Goal: Task Accomplishment & Management: Manage account settings

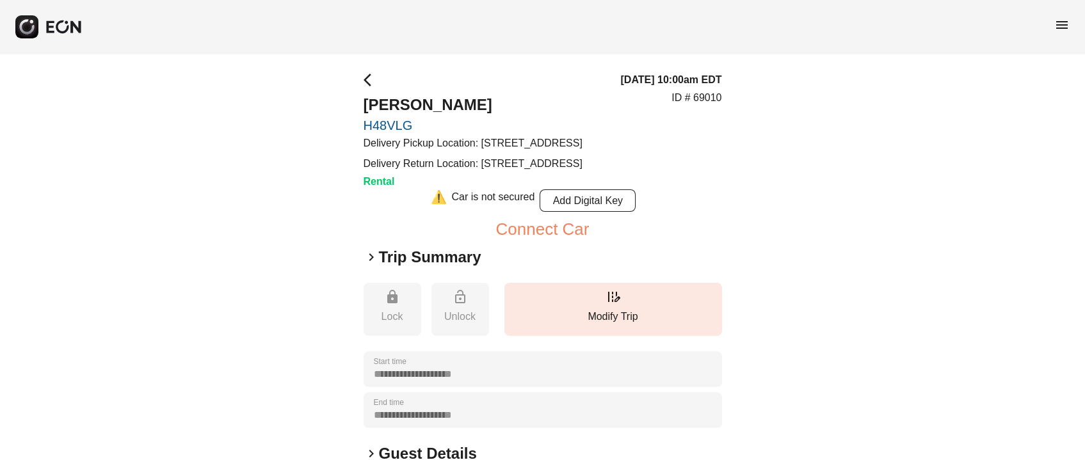
scroll to position [95, 0]
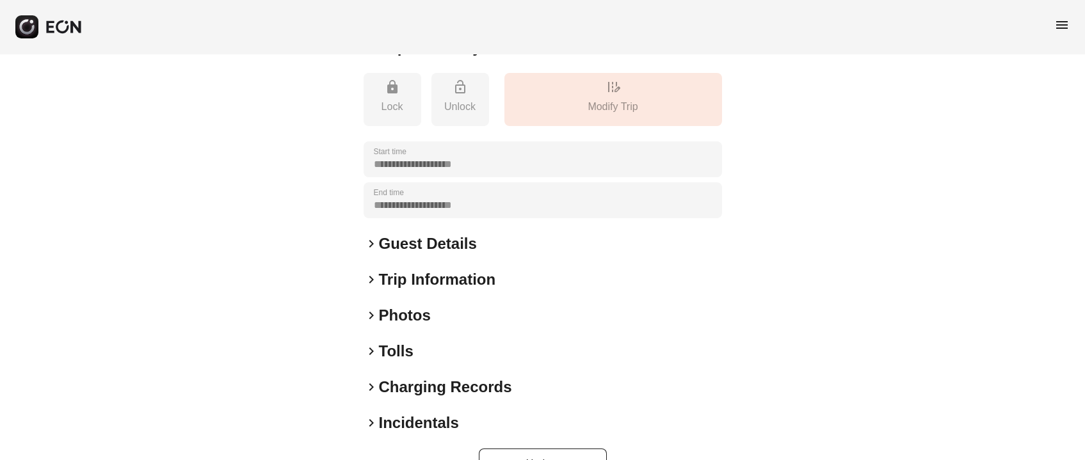
scroll to position [227, 0]
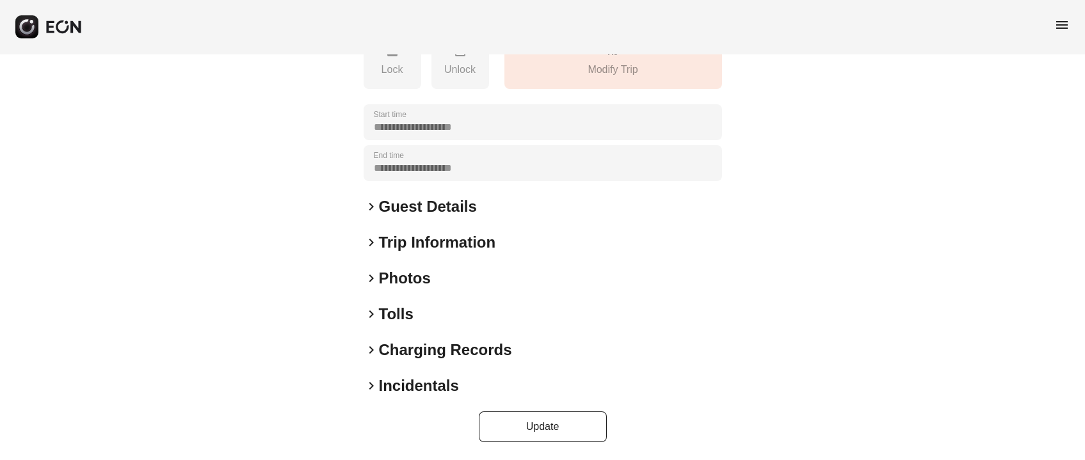
click at [415, 282] on h2 "Photos" at bounding box center [405, 278] width 52 height 20
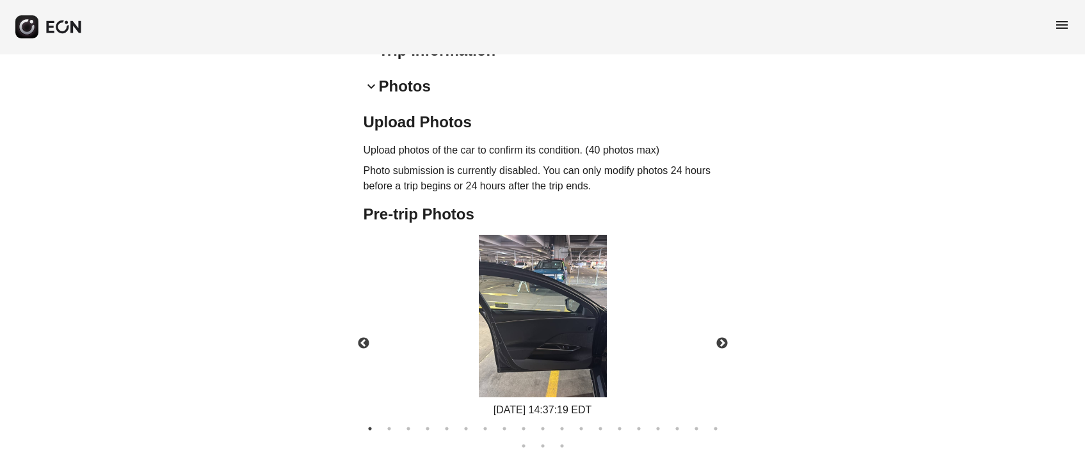
scroll to position [0, 0]
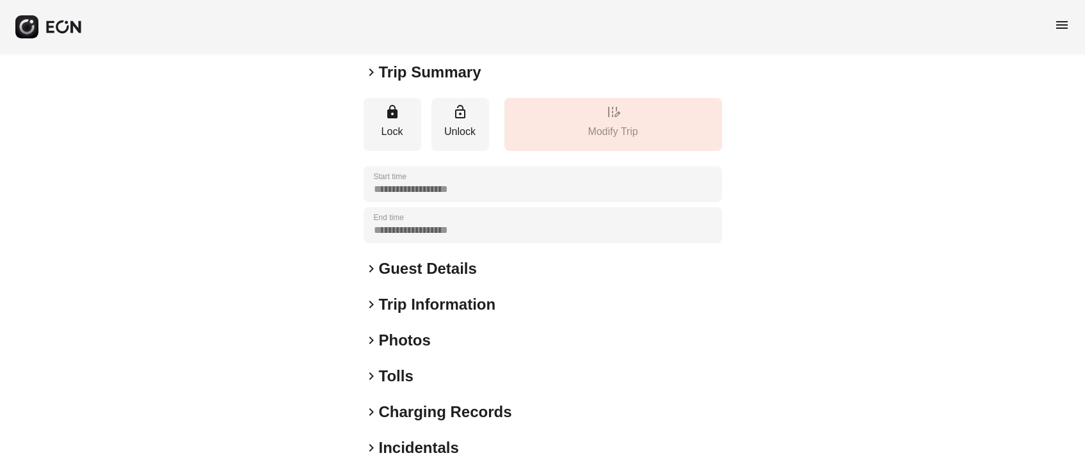
scroll to position [178, 0]
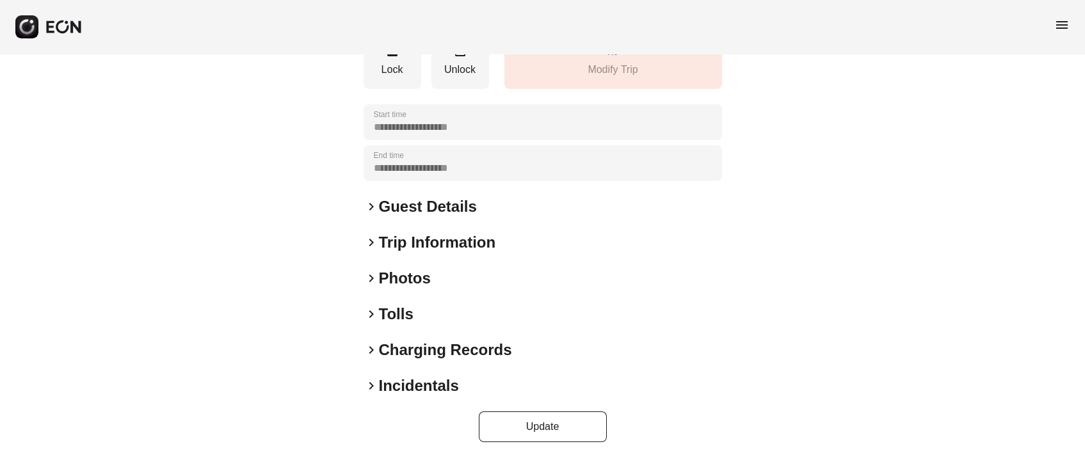
click at [416, 280] on h2 "Photos" at bounding box center [405, 278] width 52 height 20
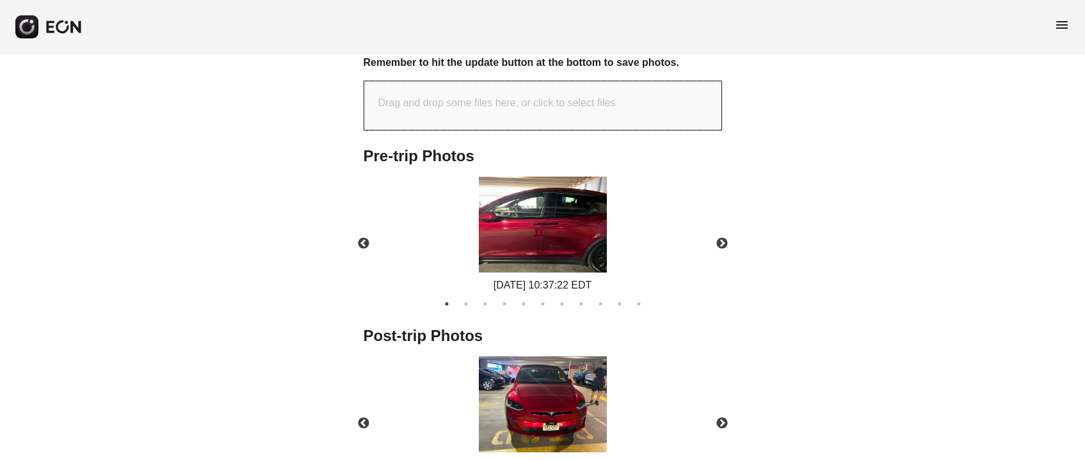
scroll to position [562, 0]
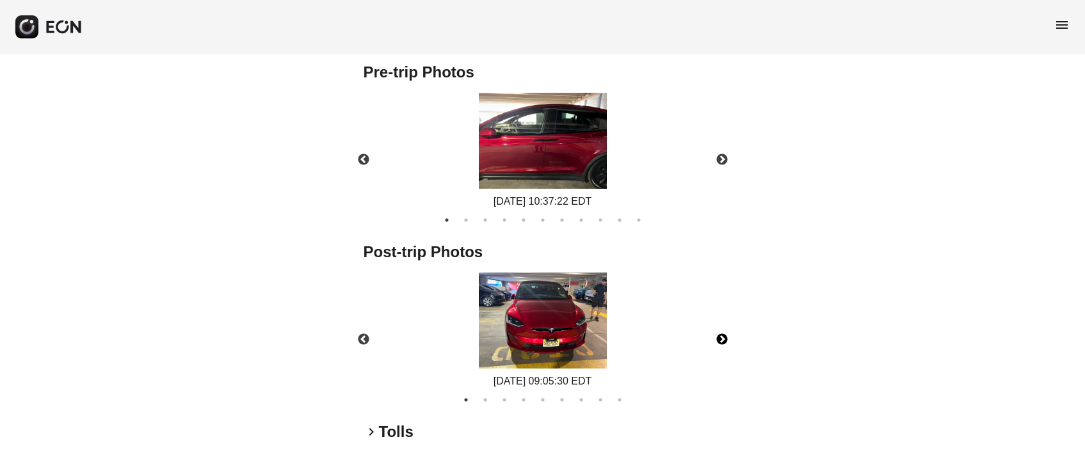
click at [726, 341] on button "Next" at bounding box center [721, 339] width 45 height 45
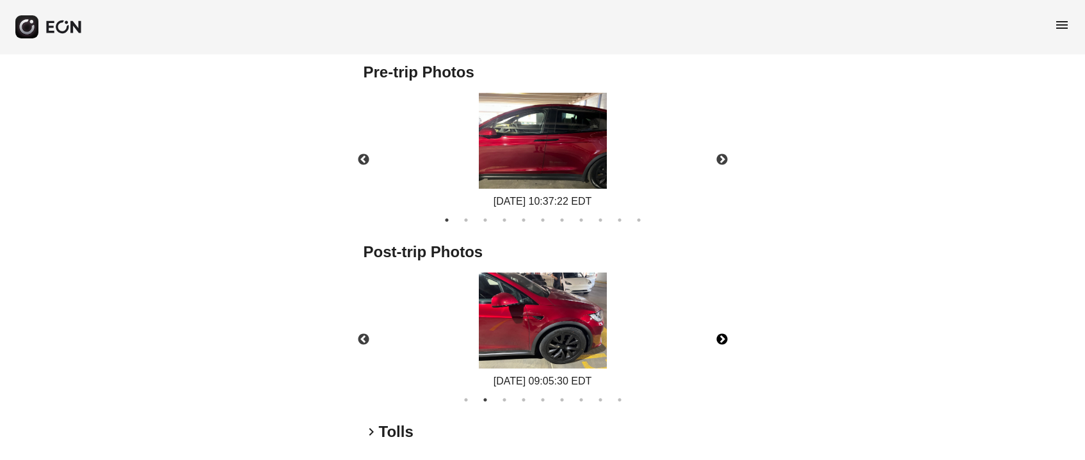
click at [726, 341] on button "Next" at bounding box center [721, 339] width 45 height 45
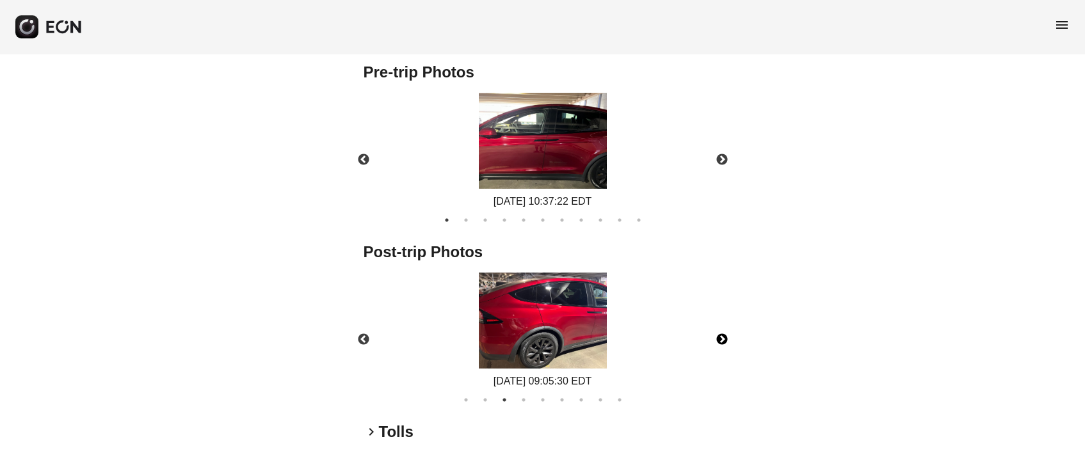
click at [726, 341] on button "Next" at bounding box center [721, 339] width 45 height 45
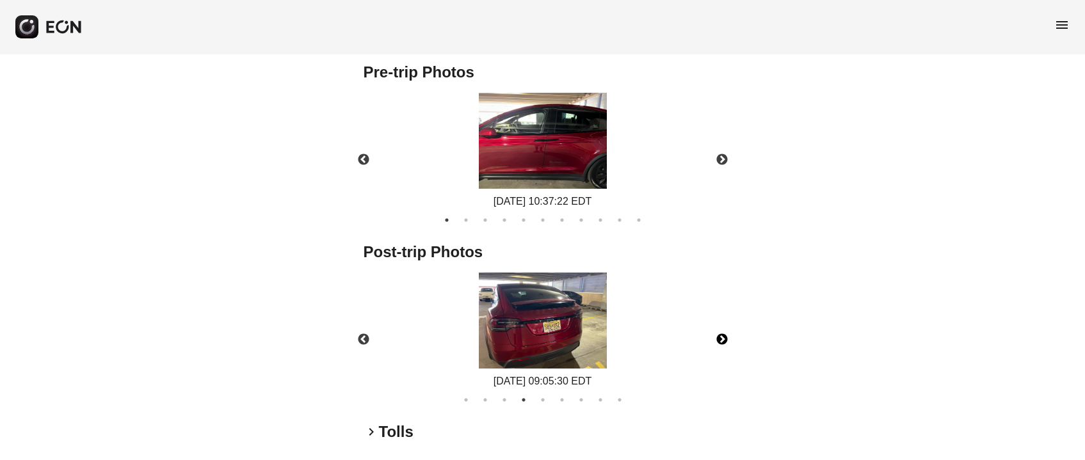
click at [726, 341] on button "Next" at bounding box center [721, 339] width 45 height 45
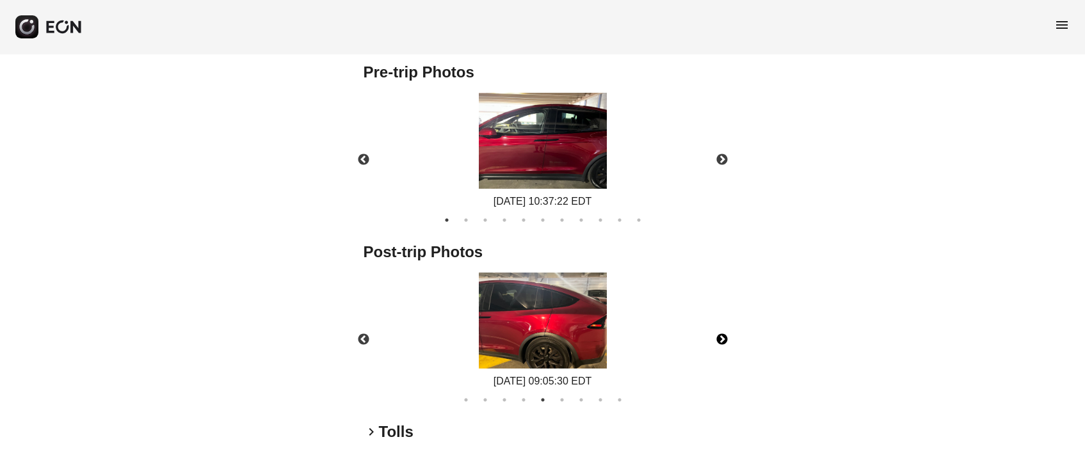
click at [726, 341] on button "Next" at bounding box center [721, 339] width 45 height 45
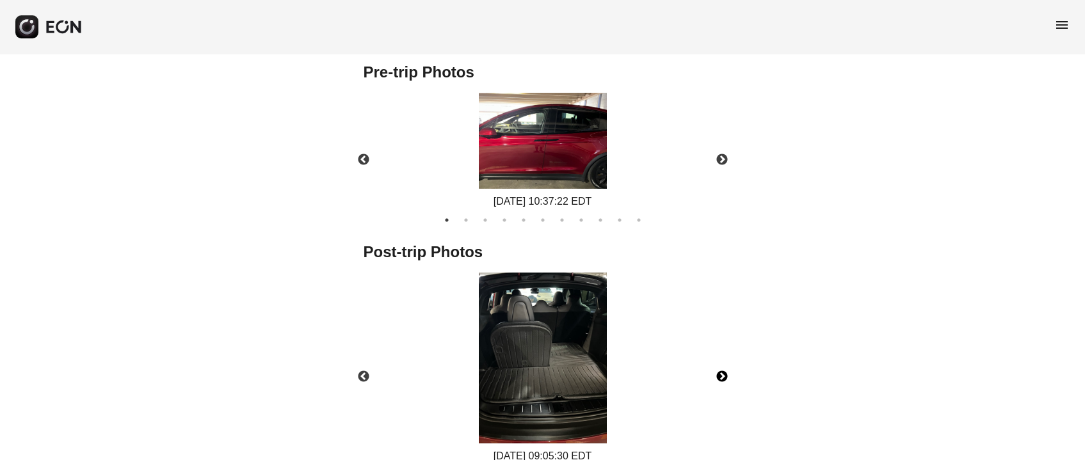
click at [726, 341] on div "08/11/2025 09:05:30 EDT" at bounding box center [543, 368] width 380 height 191
click at [724, 372] on button "Next" at bounding box center [721, 377] width 45 height 45
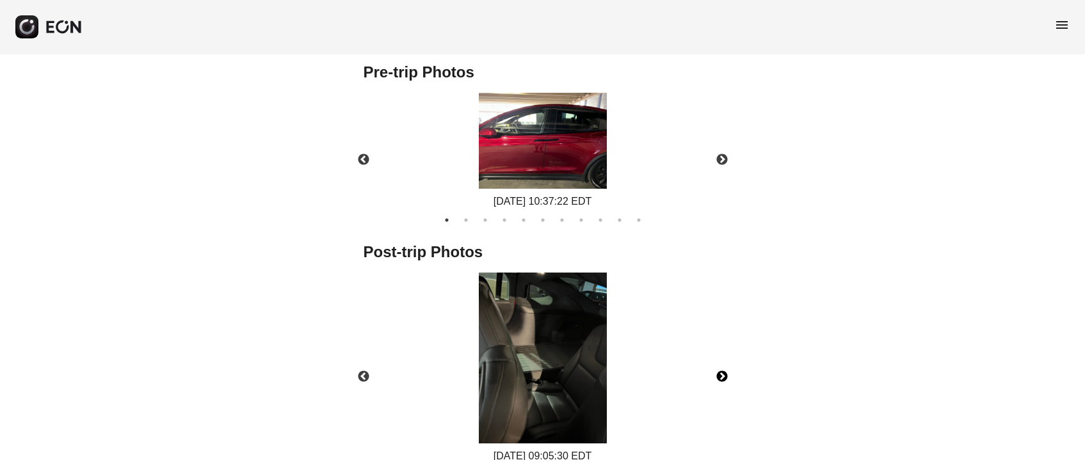
click at [724, 372] on button "Next" at bounding box center [721, 377] width 45 height 45
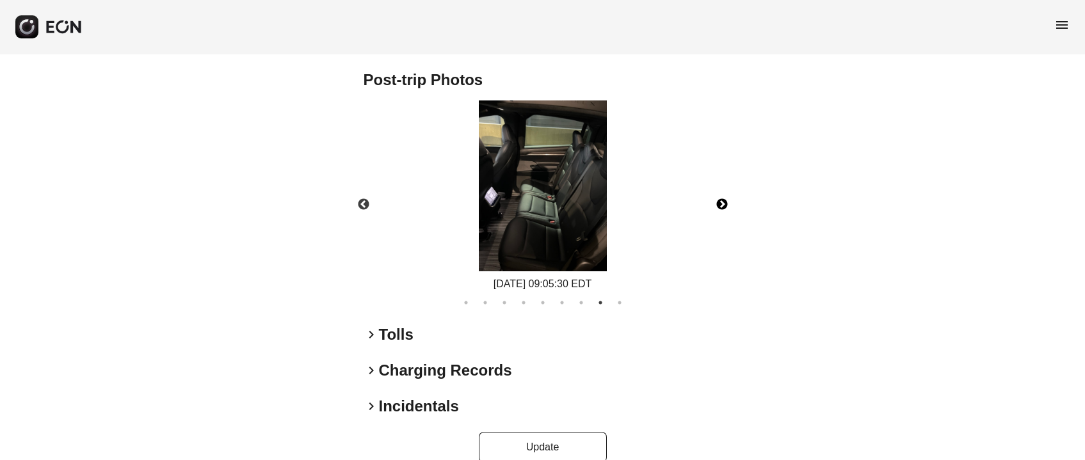
scroll to position [754, 0]
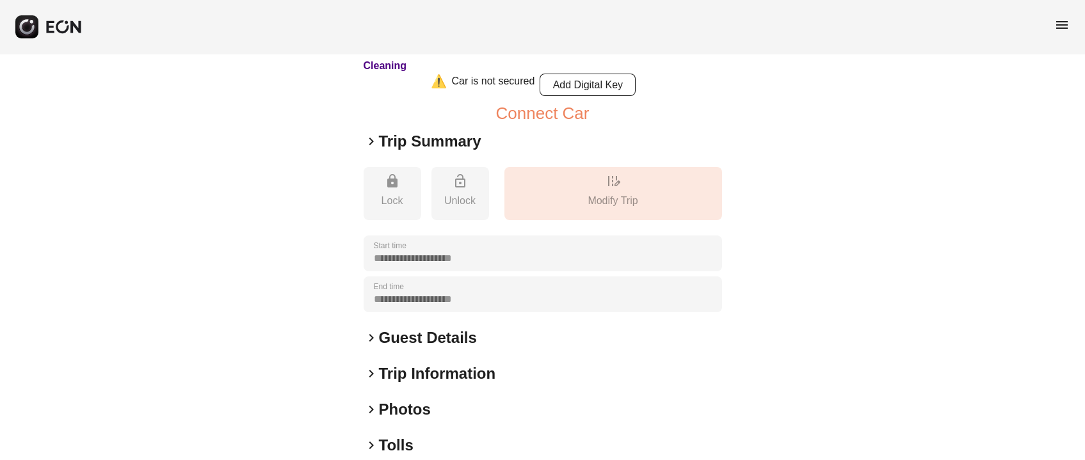
scroll to position [191, 0]
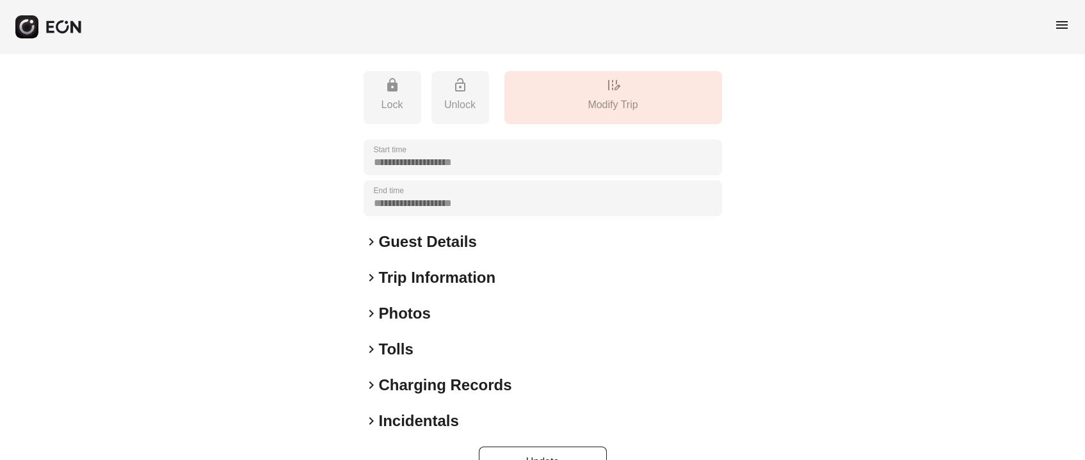
click at [420, 317] on h2 "Photos" at bounding box center [405, 313] width 52 height 20
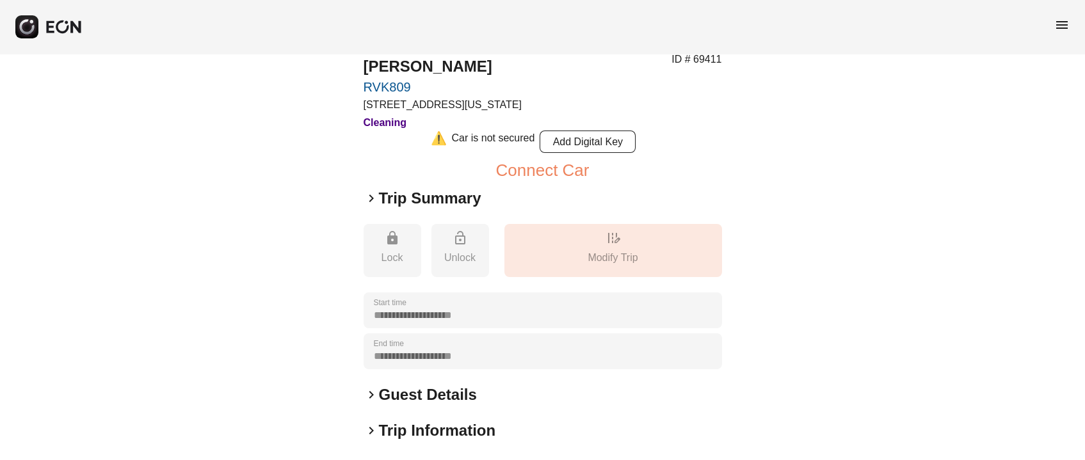
scroll to position [0, 0]
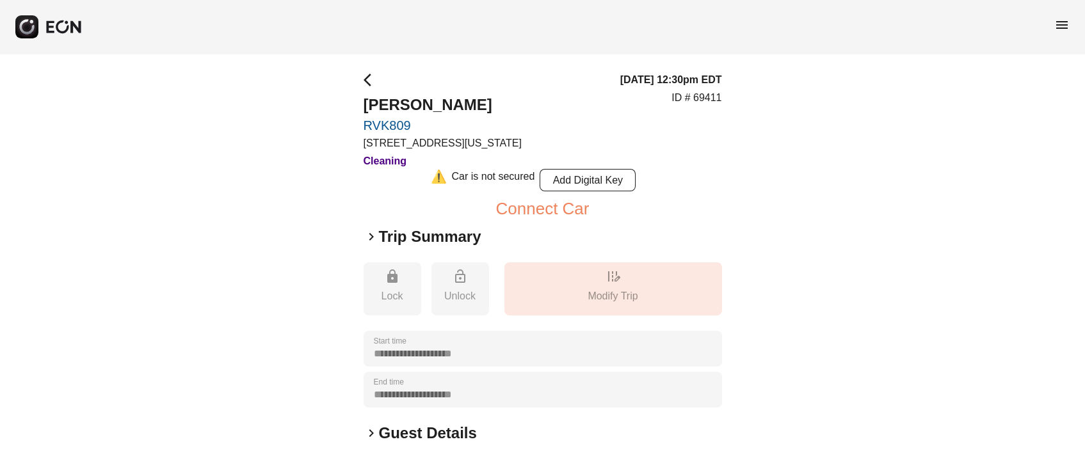
click at [710, 90] on p "ID # 69411" at bounding box center [696, 97] width 50 height 15
copy p "69411"
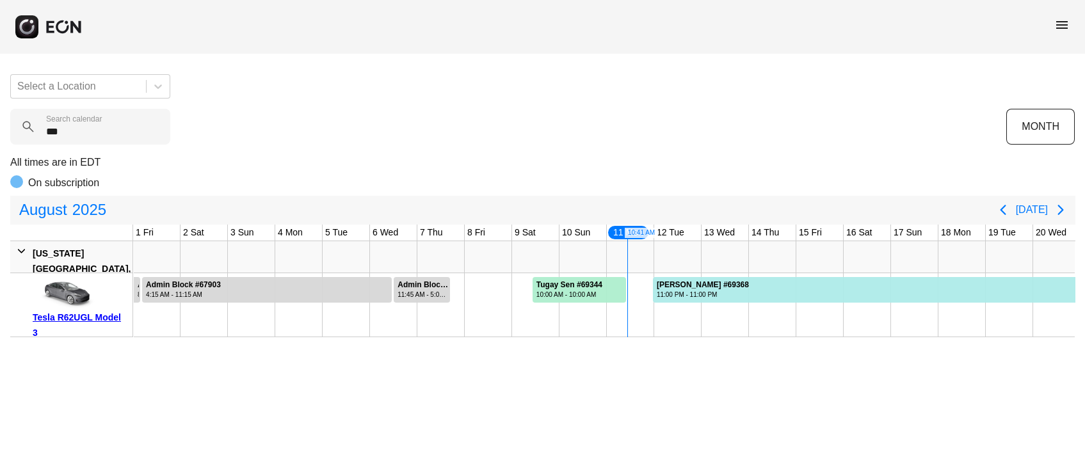
scroll to position [0, 403]
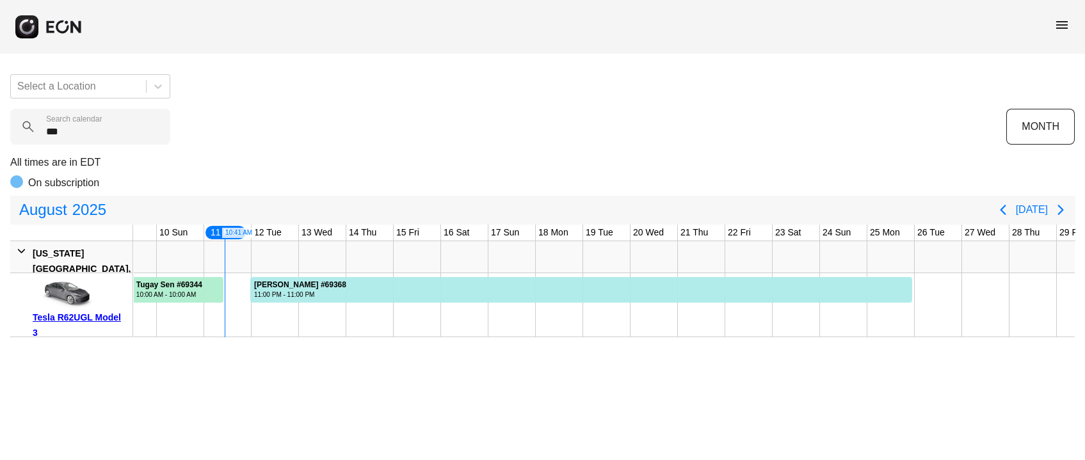
click at [81, 127] on calendar "***" at bounding box center [90, 127] width 160 height 36
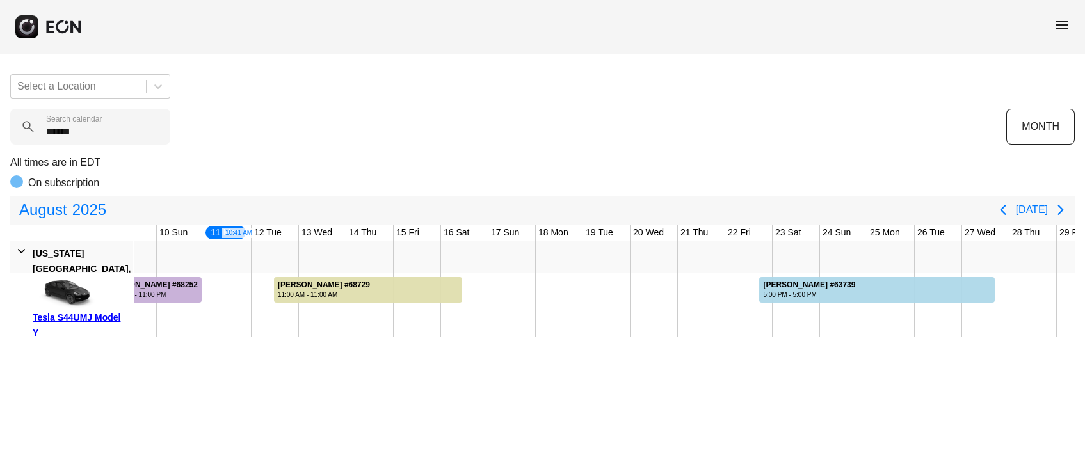
type calendar "******"
drag, startPoint x: 205, startPoint y: 286, endPoint x: 235, endPoint y: 291, distance: 29.8
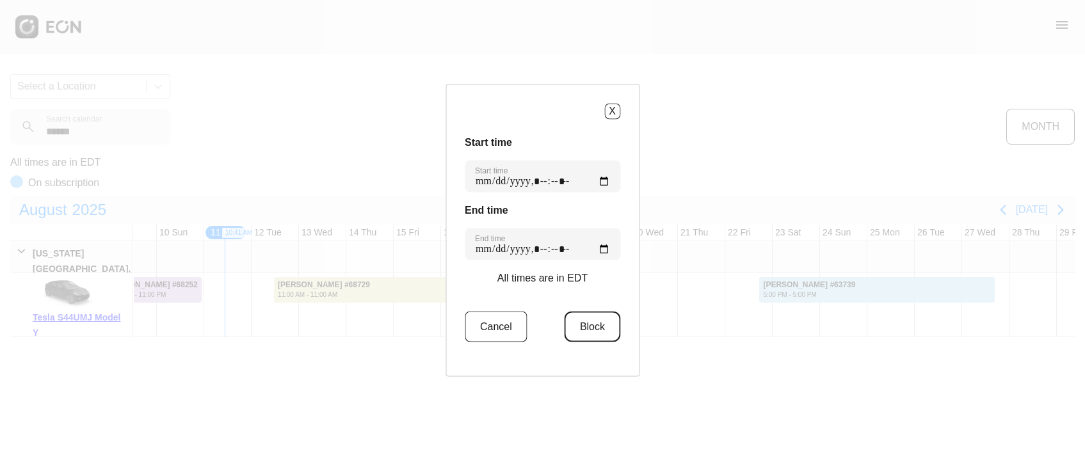
click at [587, 321] on button "Block" at bounding box center [592, 326] width 56 height 31
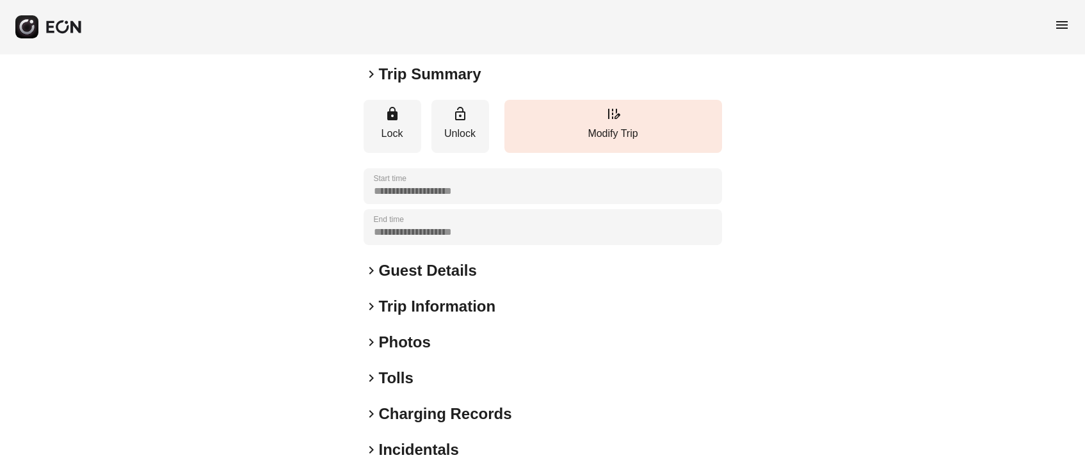
scroll to position [178, 0]
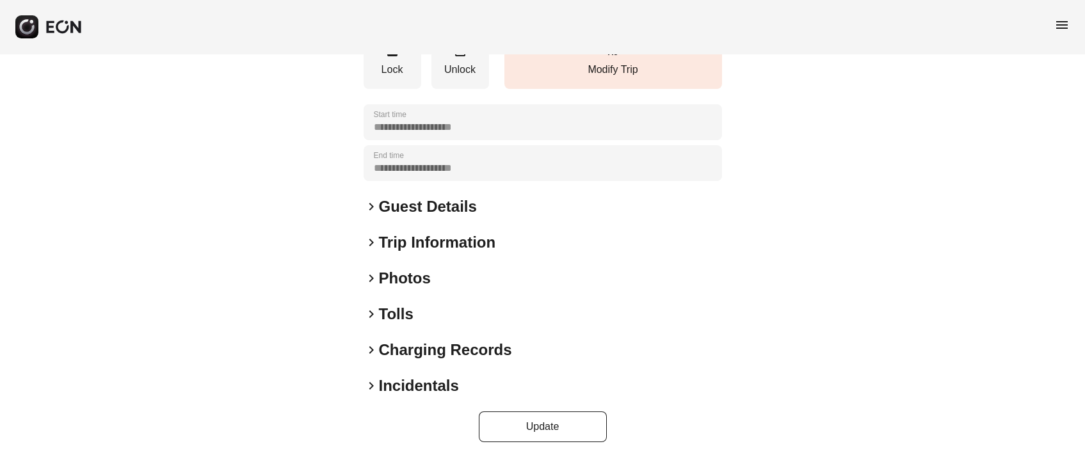
click at [382, 275] on h2 "Photos" at bounding box center [405, 278] width 52 height 20
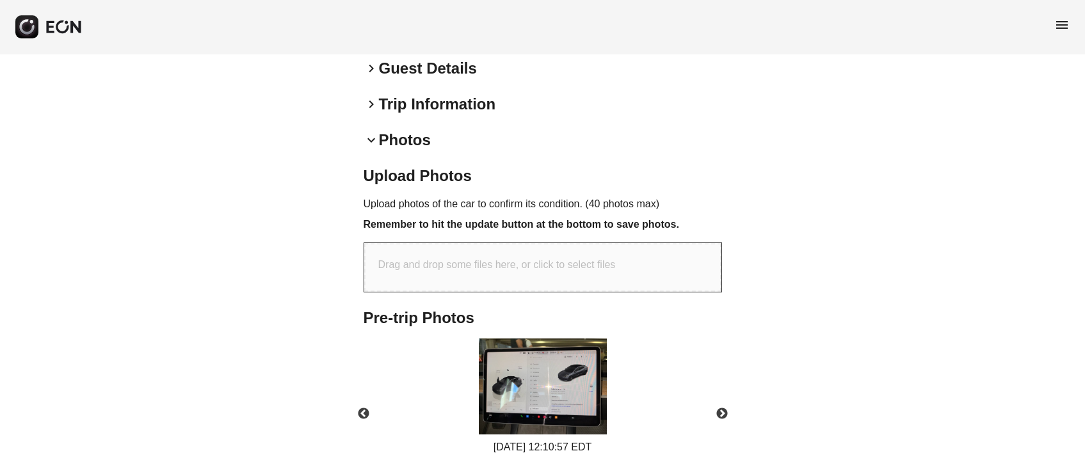
scroll to position [274, 0]
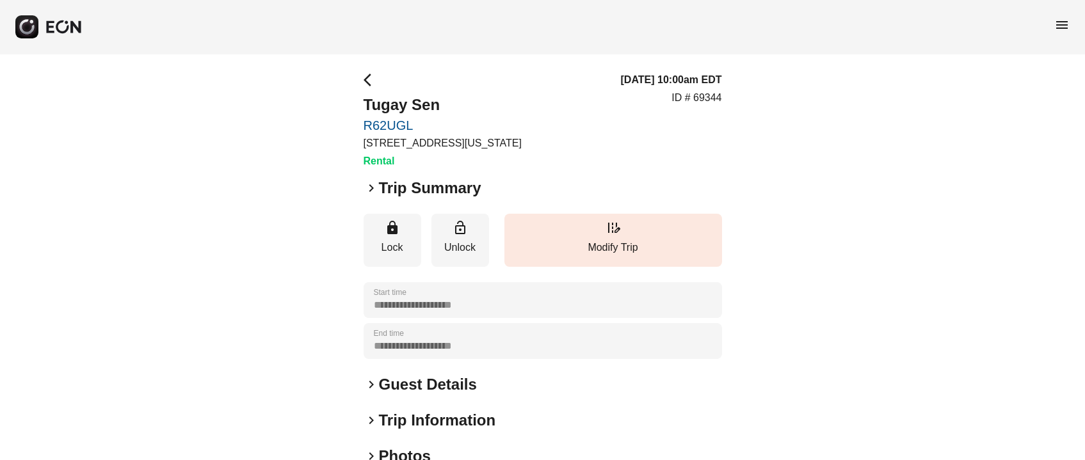
click at [705, 98] on p "ID # 69344" at bounding box center [696, 97] width 50 height 15
copy p "69344"
